Goal: Transaction & Acquisition: Subscribe to service/newsletter

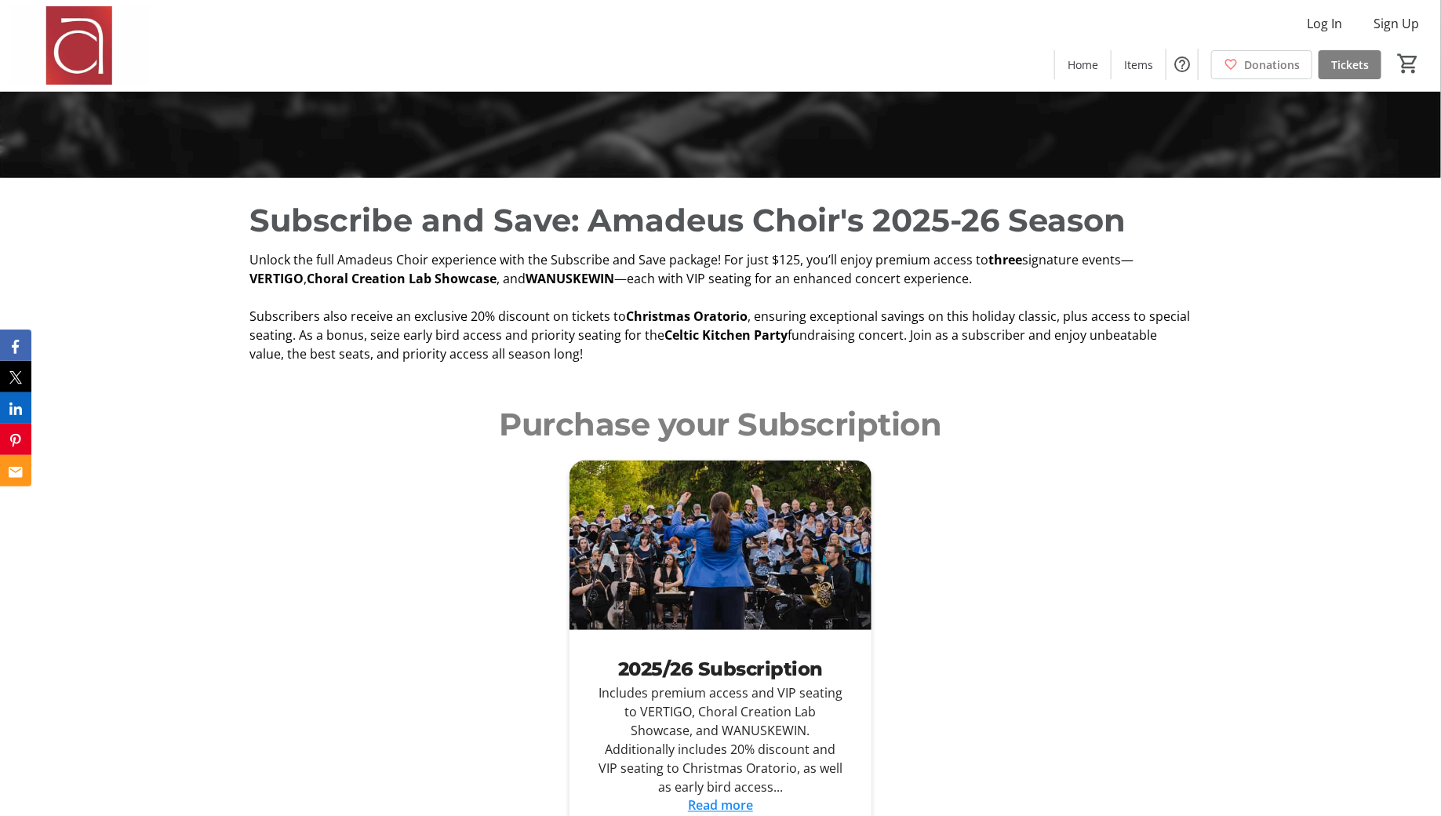
scroll to position [669, 0]
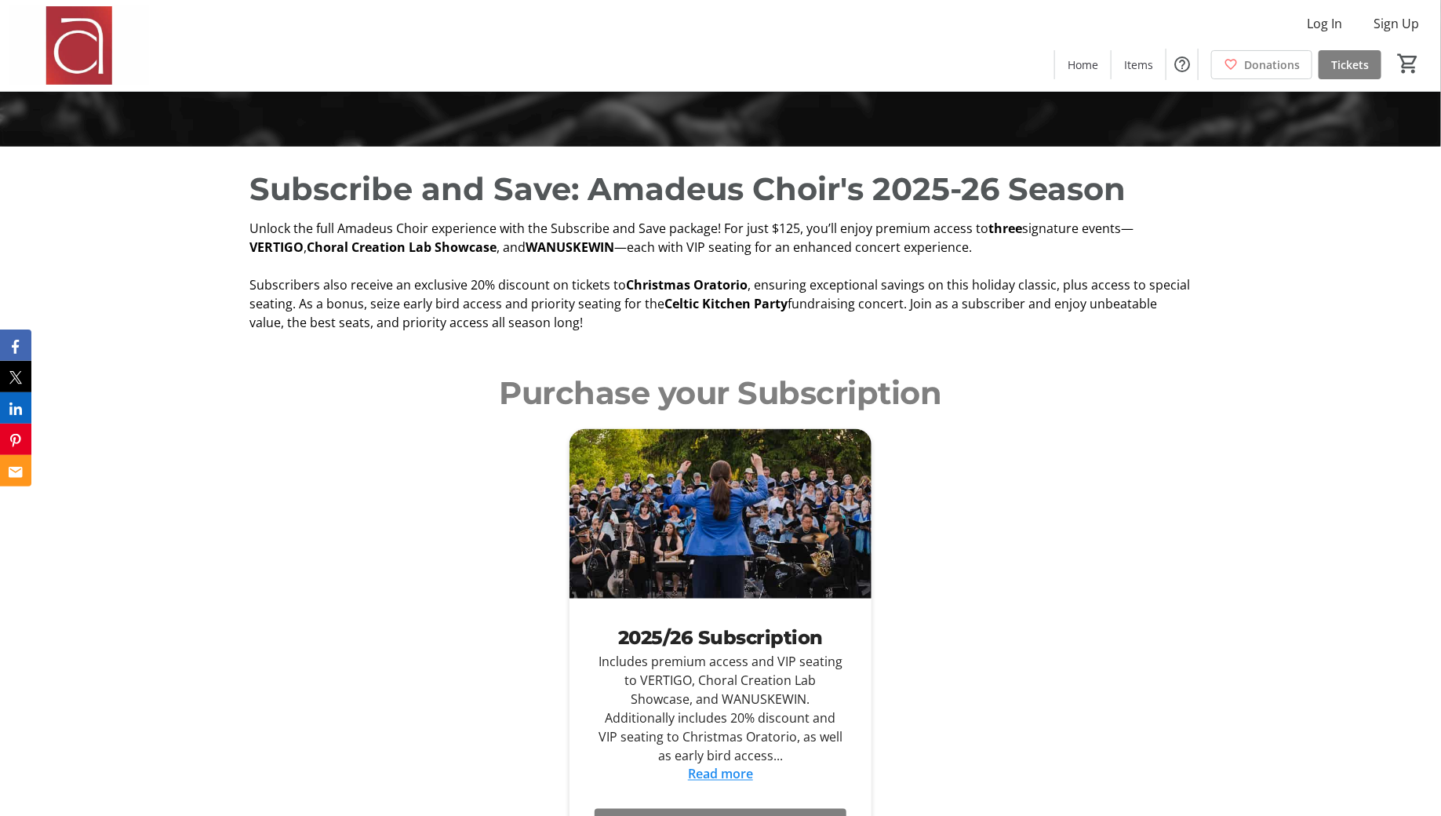
click at [623, 244] on span "—each with VIP seating for an enhanced concert experience." at bounding box center [793, 246] width 358 height 17
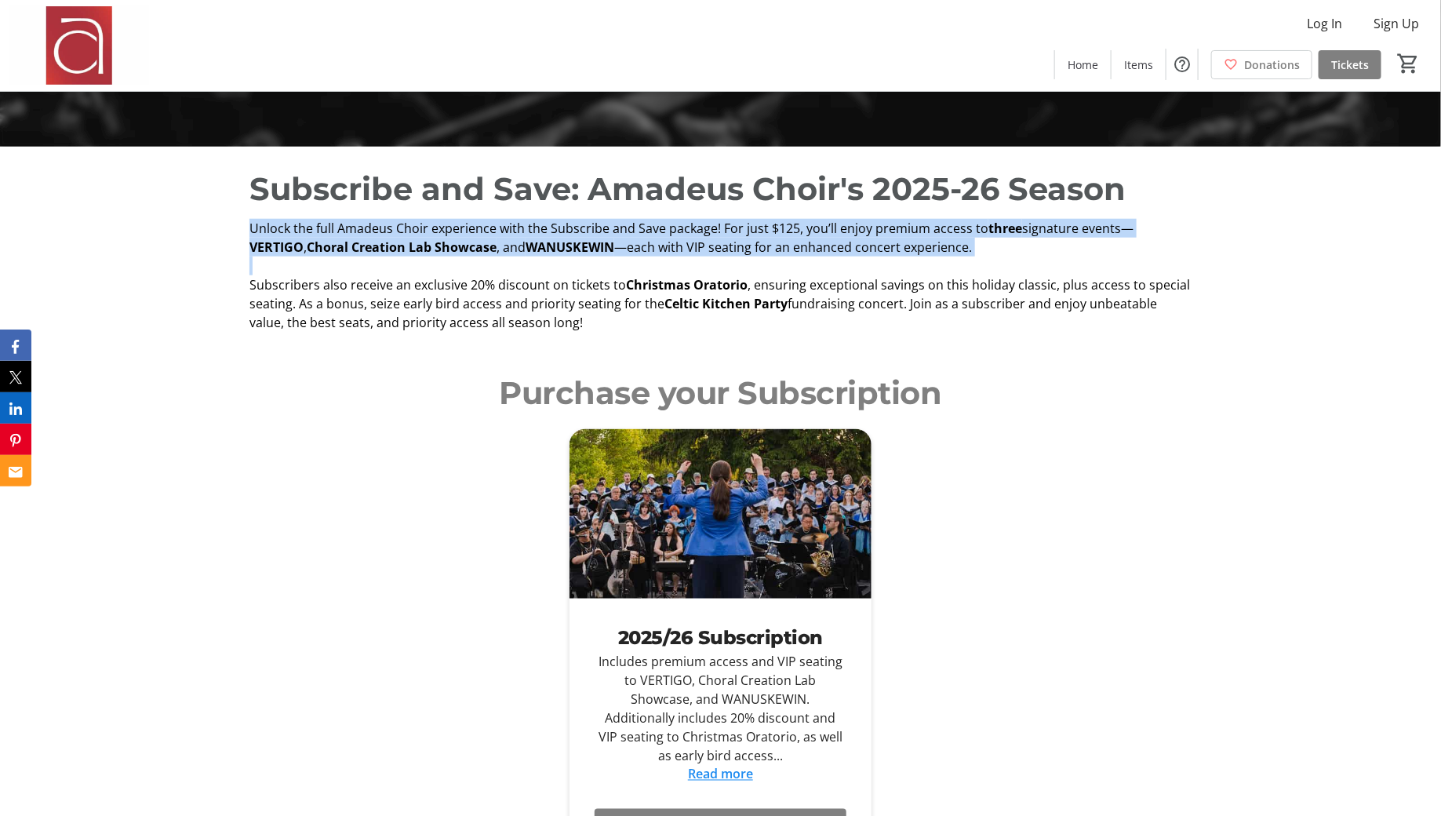
copy p "Unlock the full Amadeus Choir experience with the Subscribe and Save package! F…"
click at [773, 307] on strong "Celtic Kitchen Party" at bounding box center [725, 303] width 123 height 17
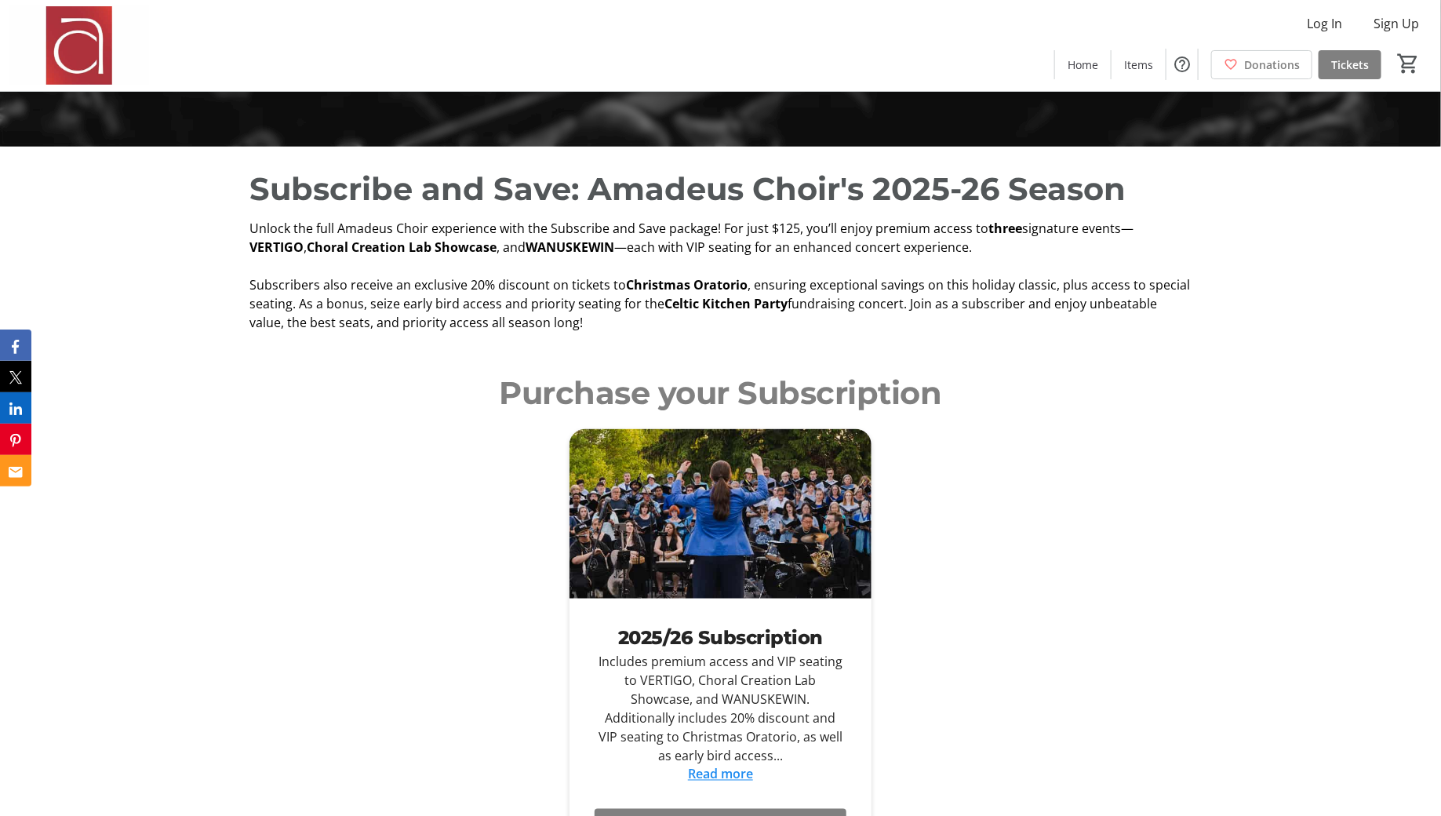
click at [773, 307] on strong "Celtic Kitchen Party" at bounding box center [725, 303] width 123 height 17
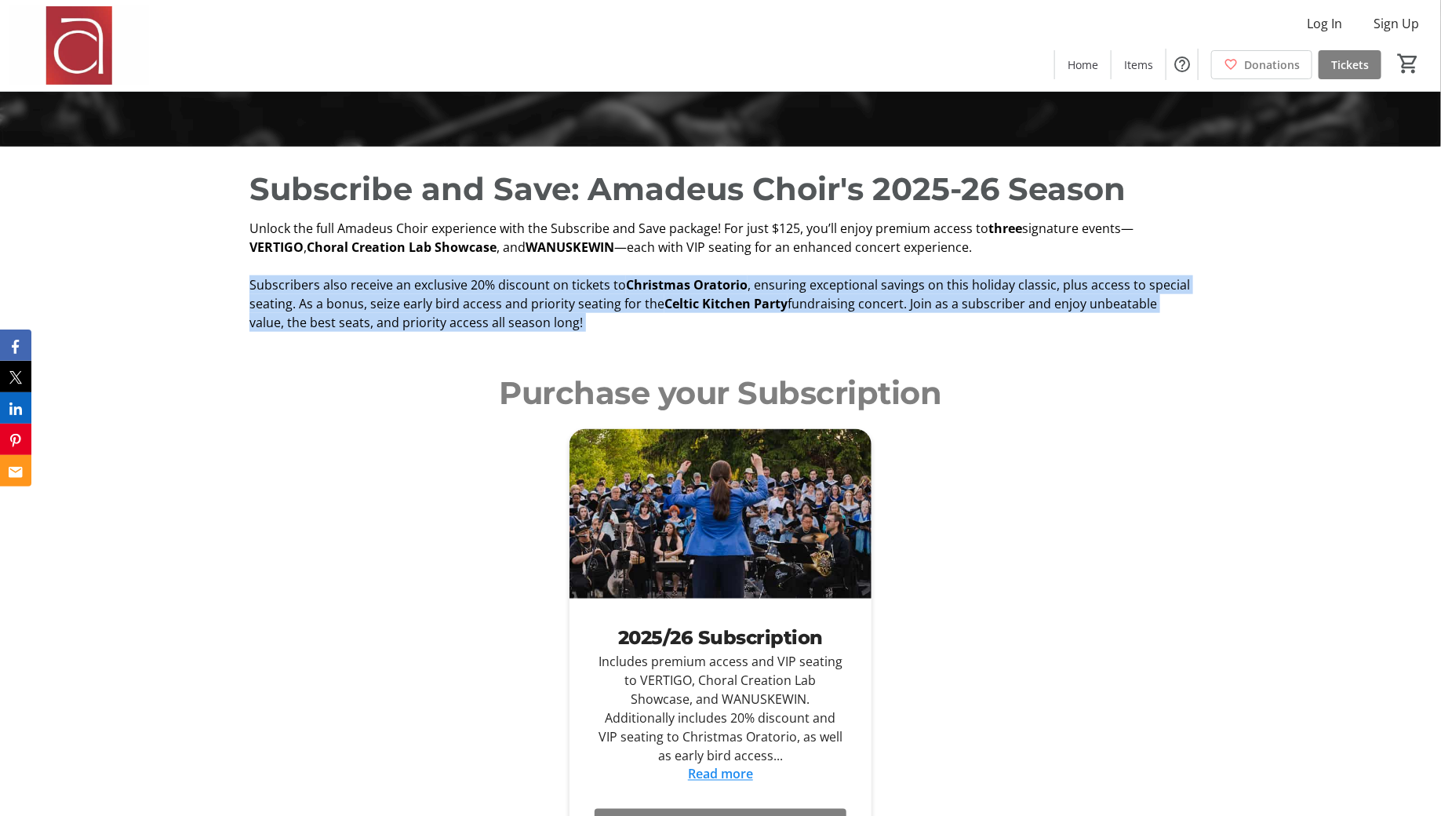
copy div "Subscribers also receive an exclusive 20% discount on tickets to Christmas Orat…"
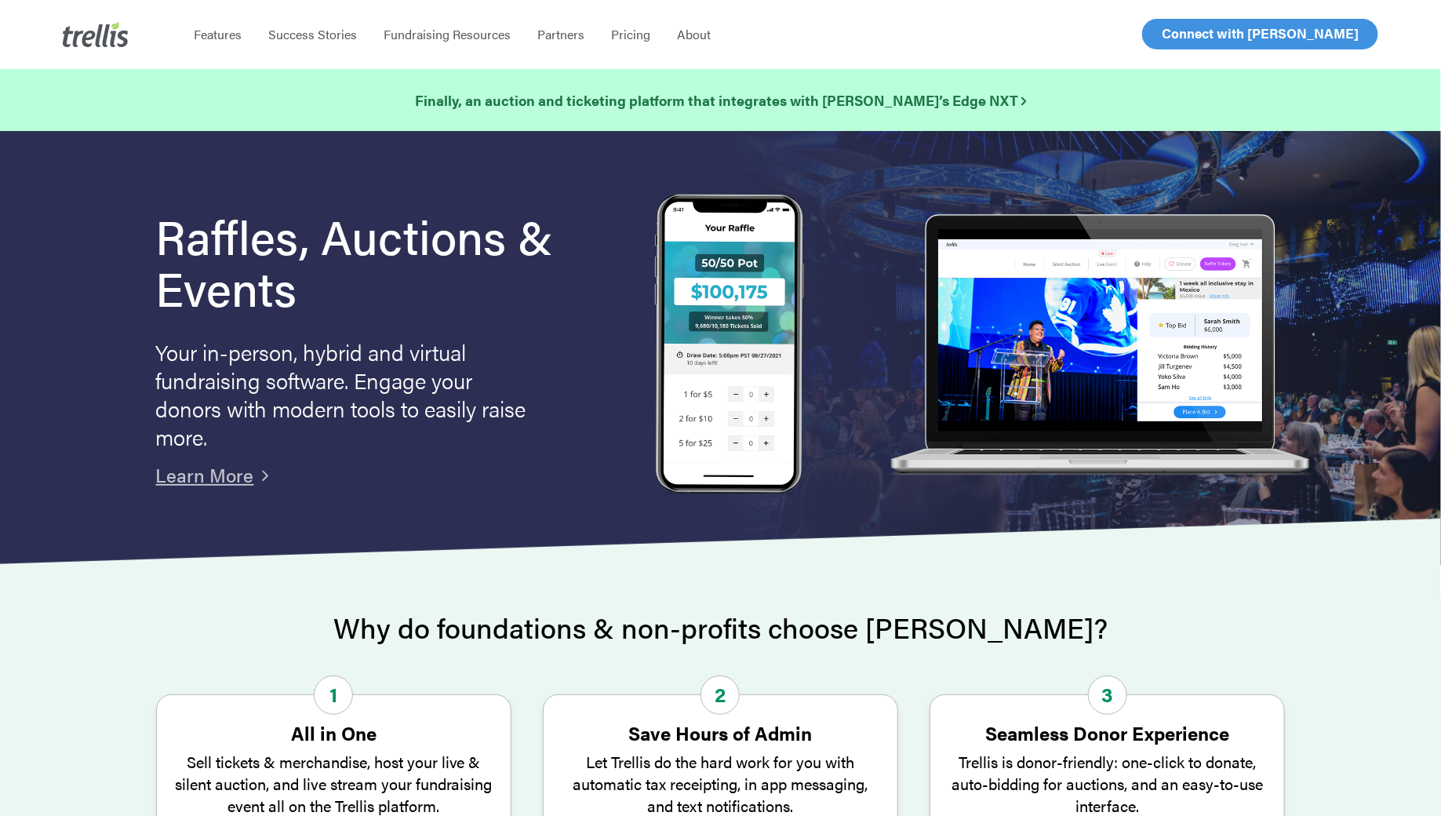
click at [1168, 28] on span "Log In" at bounding box center [1180, 33] width 38 height 19
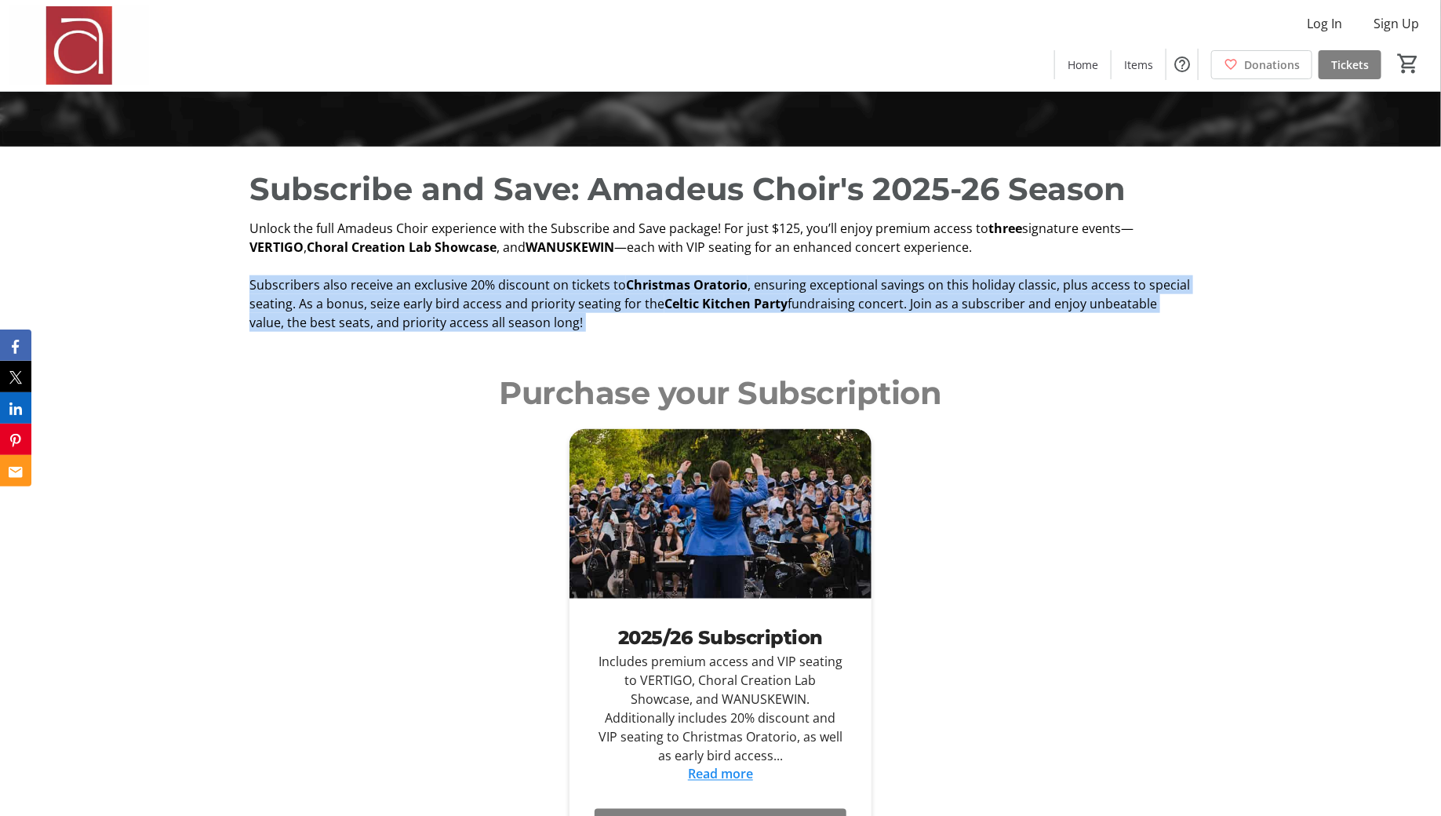
scroll to position [669, 0]
